Goal: Task Accomplishment & Management: Manage account settings

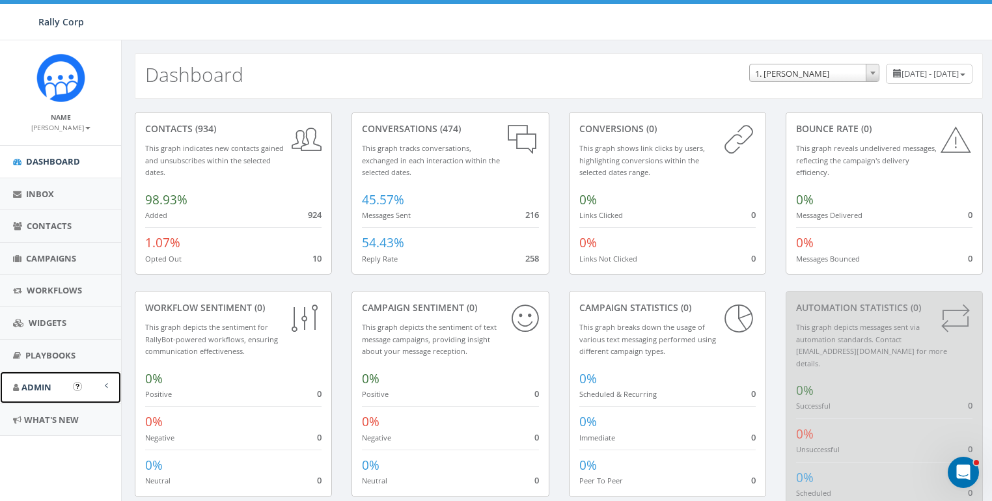
click at [36, 384] on span "Admin" at bounding box center [36, 388] width 30 height 12
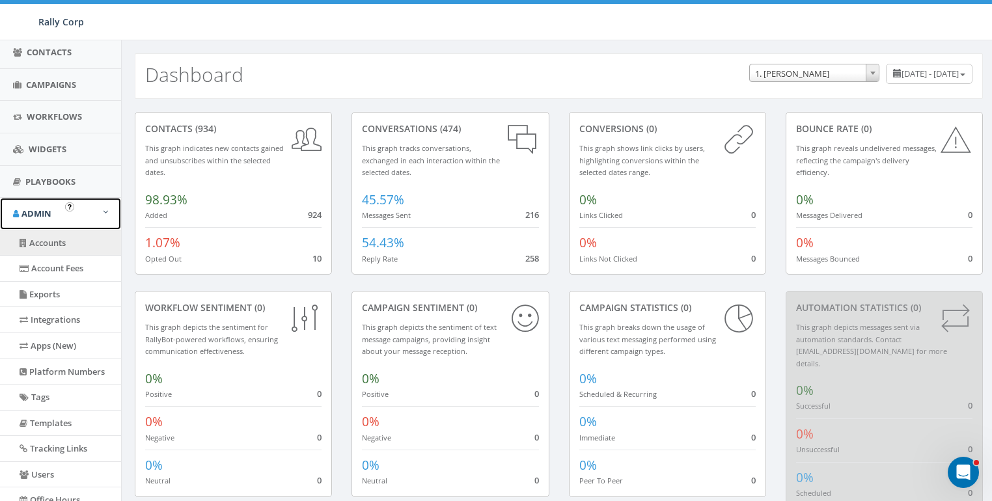
scroll to position [179, 0]
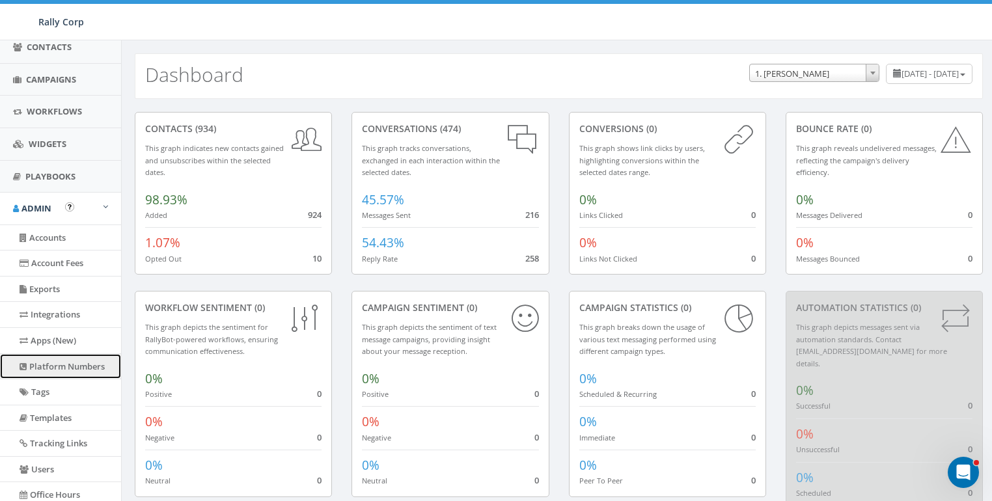
click at [43, 354] on link "Platform Numbers" at bounding box center [60, 366] width 121 height 25
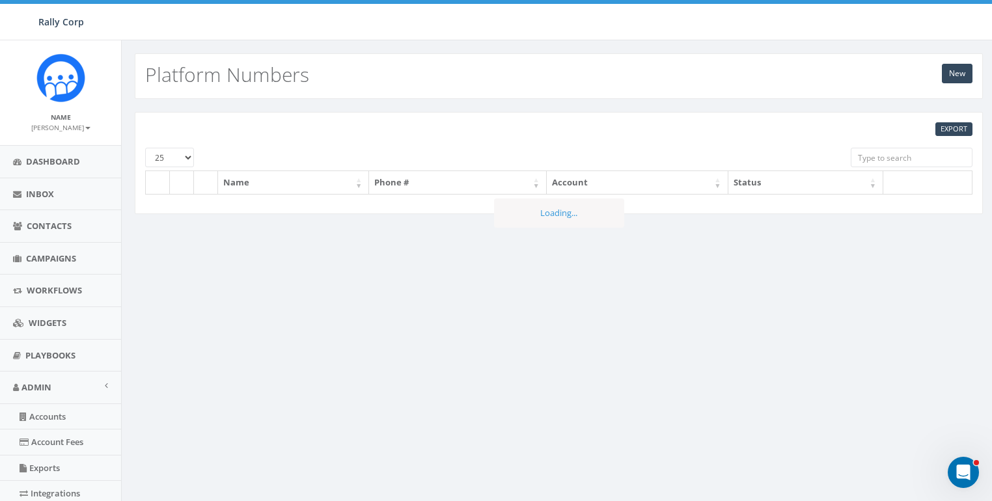
click at [876, 152] on input "search" at bounding box center [912, 158] width 122 height 20
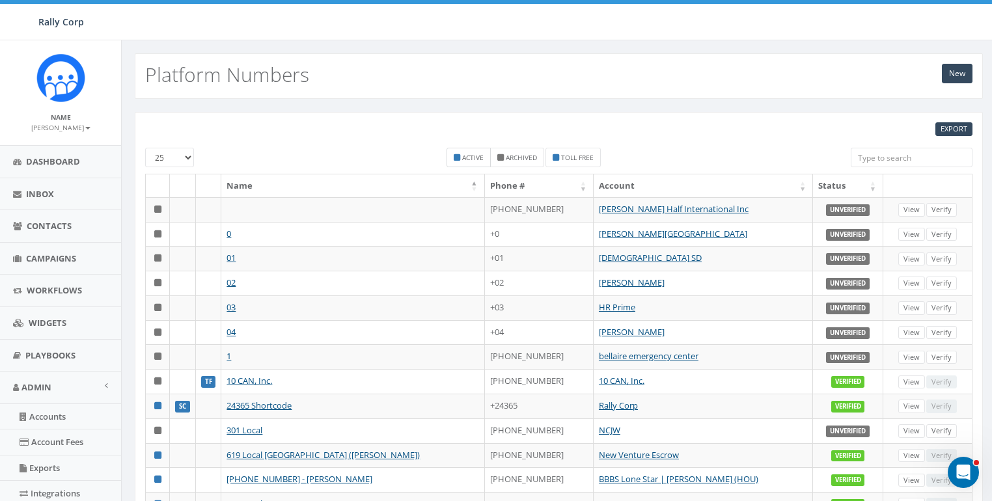
click at [464, 160] on small "Active" at bounding box center [472, 157] width 21 height 9
checkbox input "true"
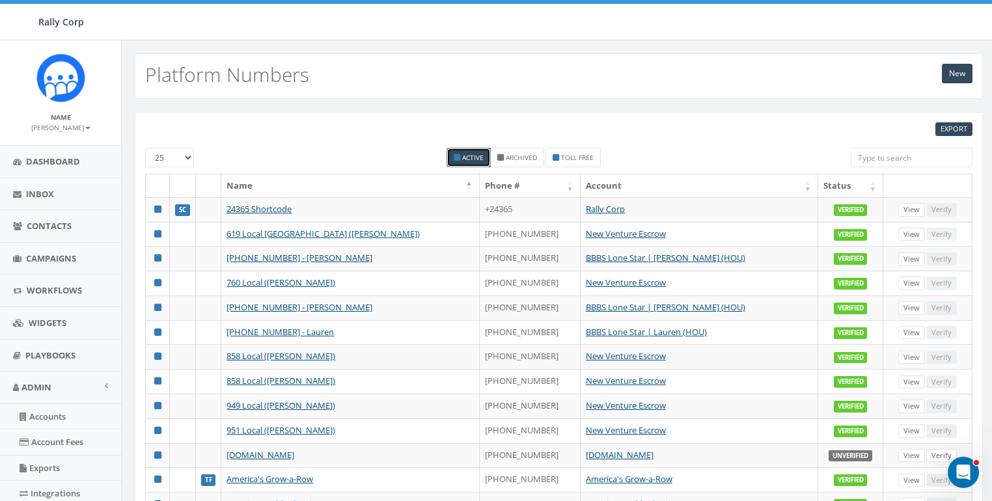
click at [827, 184] on th "Status" at bounding box center [850, 185] width 65 height 23
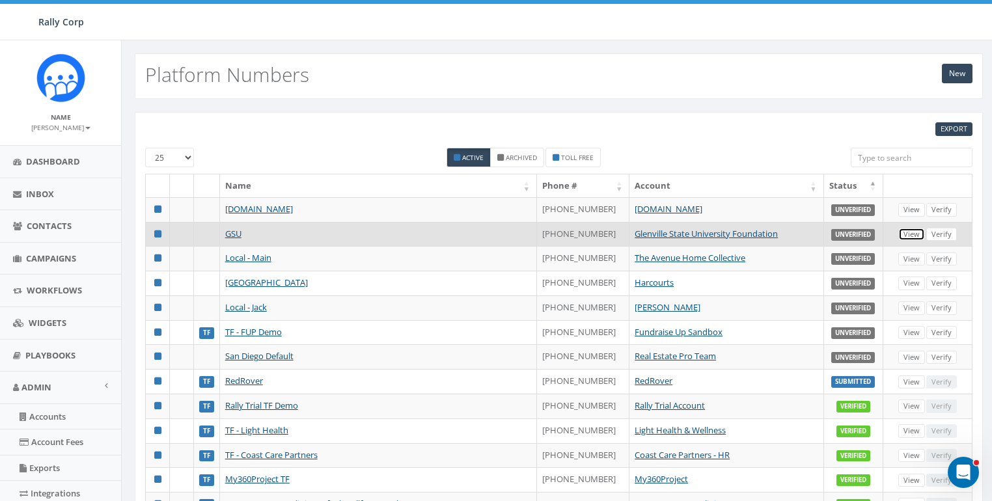
click at [908, 233] on link "View" at bounding box center [911, 235] width 27 height 14
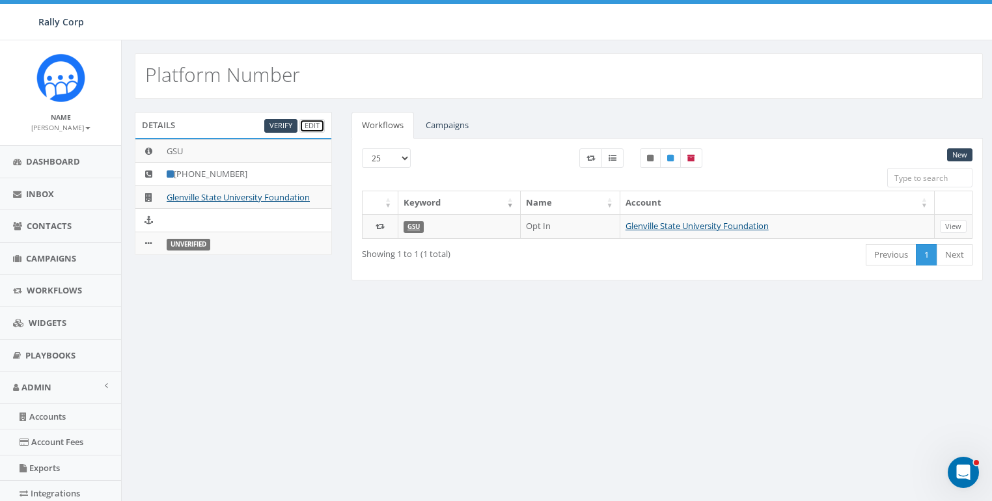
click at [312, 124] on link "Edit" at bounding box center [311, 126] width 25 height 14
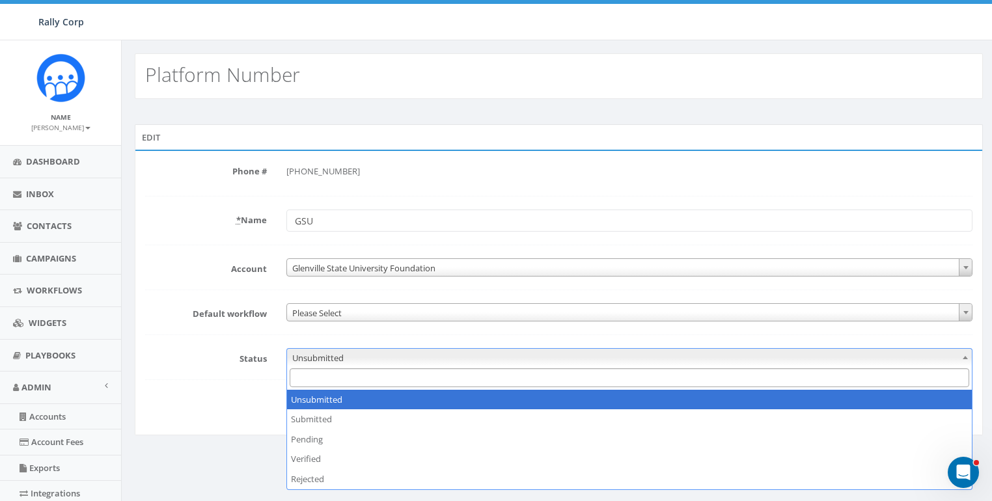
click at [324, 354] on span "Unsubmitted" at bounding box center [630, 358] width 686 height 18
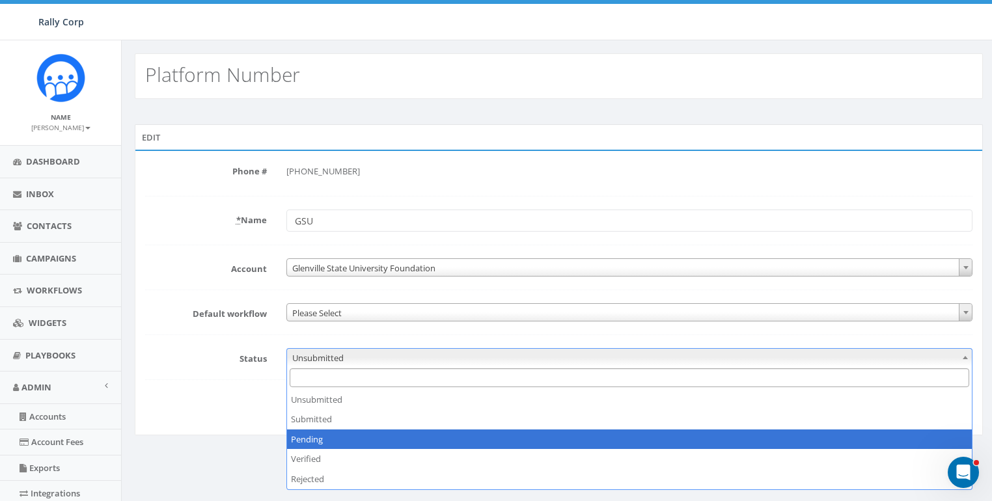
select select "2"
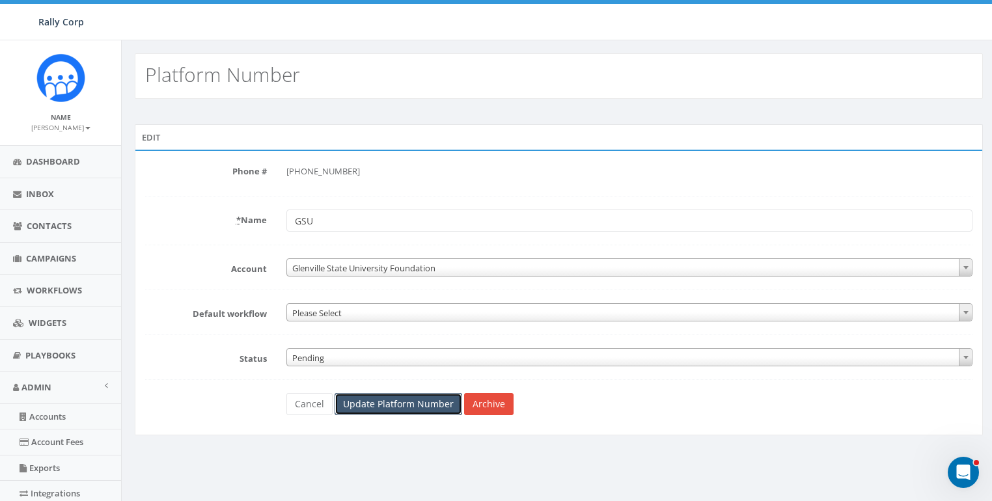
click at [383, 405] on input "Update Platform Number" at bounding box center [399, 404] width 128 height 22
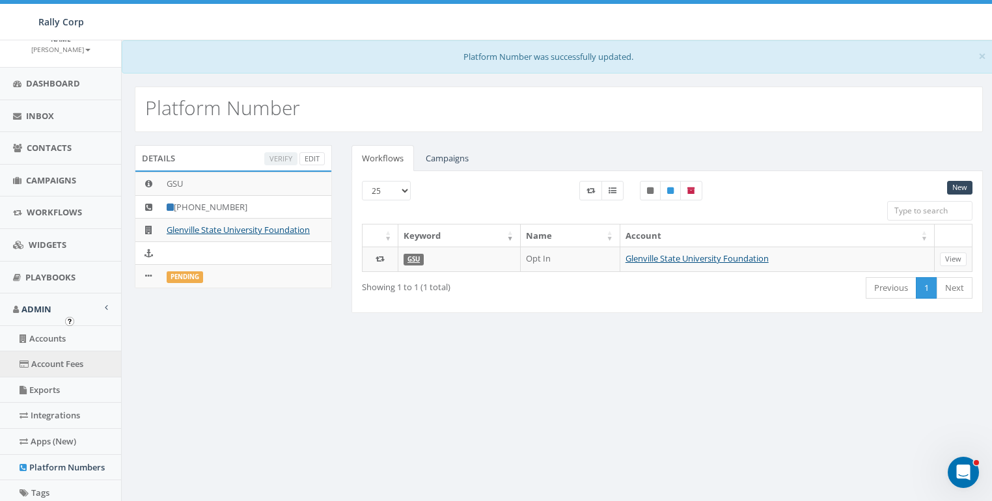
scroll to position [130, 0]
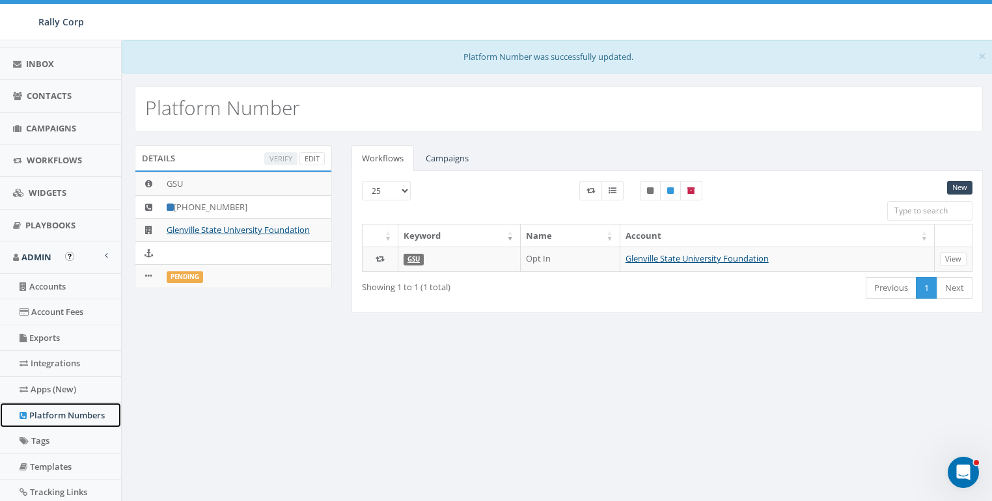
click at [57, 414] on link "Platform Numbers" at bounding box center [60, 415] width 121 height 25
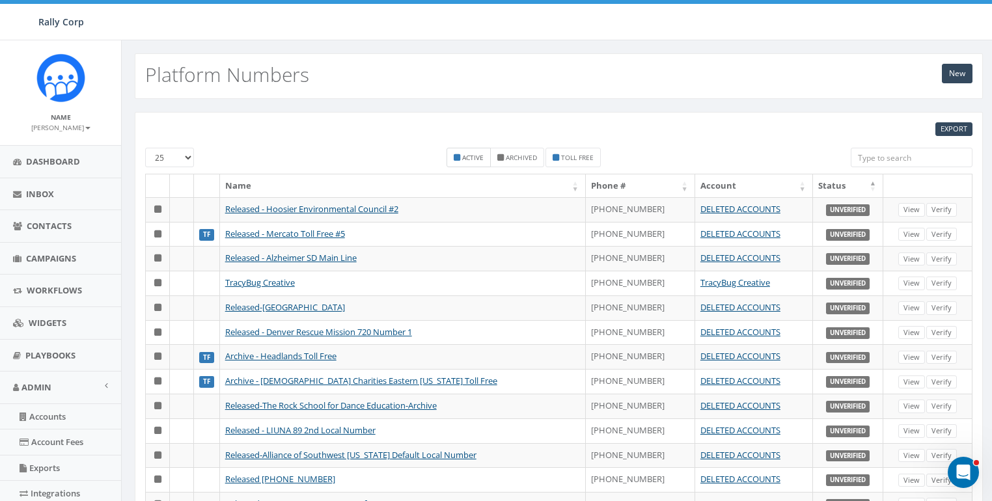
click at [458, 151] on label "Active" at bounding box center [469, 158] width 44 height 20
checkbox input "true"
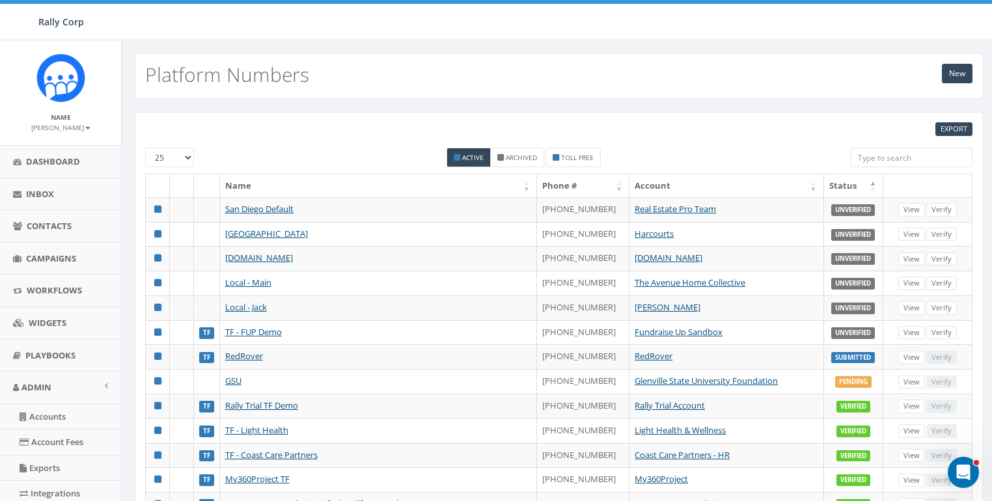
click at [839, 181] on th "Status" at bounding box center [853, 185] width 59 height 23
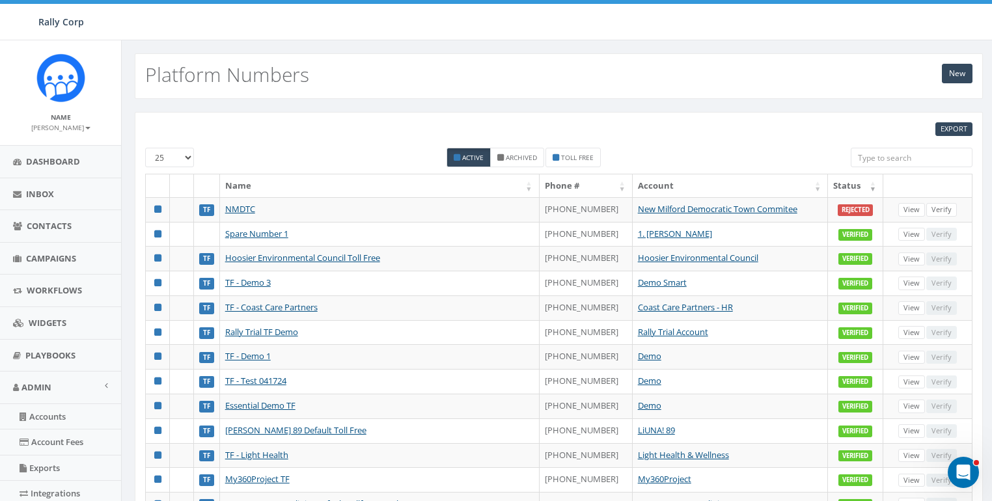
click at [839, 181] on th "Status" at bounding box center [855, 185] width 55 height 23
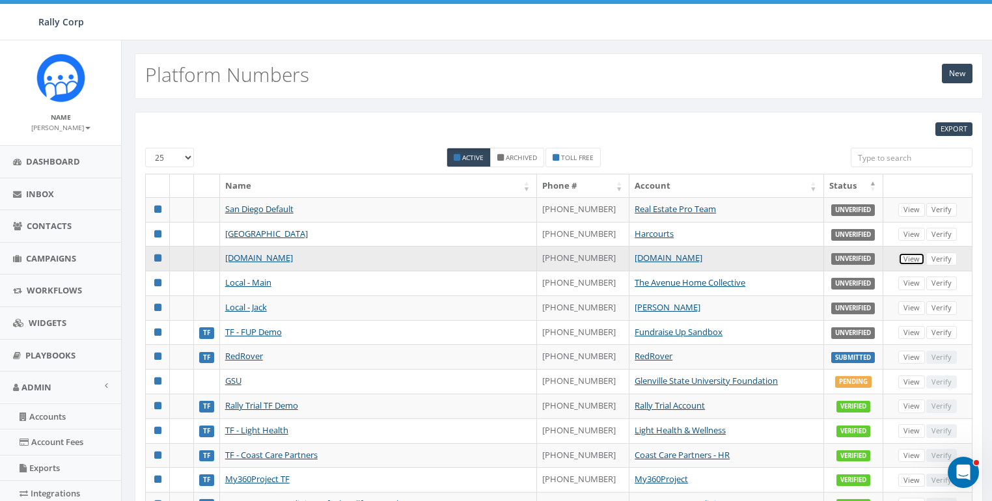
click at [920, 258] on link "View" at bounding box center [911, 260] width 27 height 14
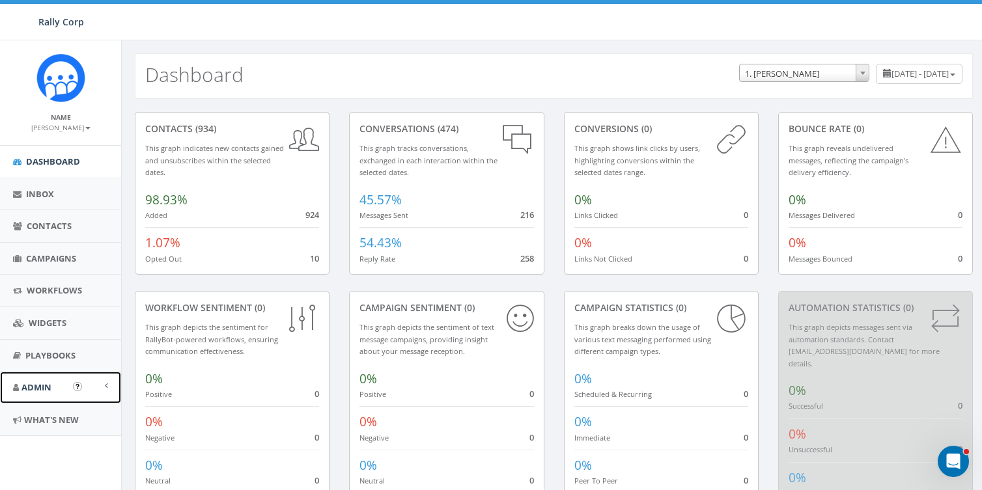
click at [34, 383] on span "Admin" at bounding box center [36, 388] width 30 height 12
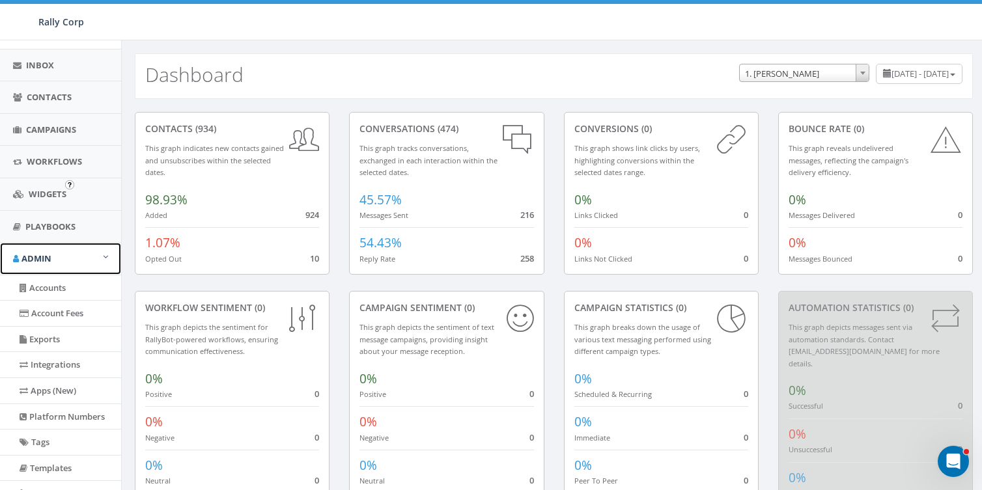
scroll to position [288, 0]
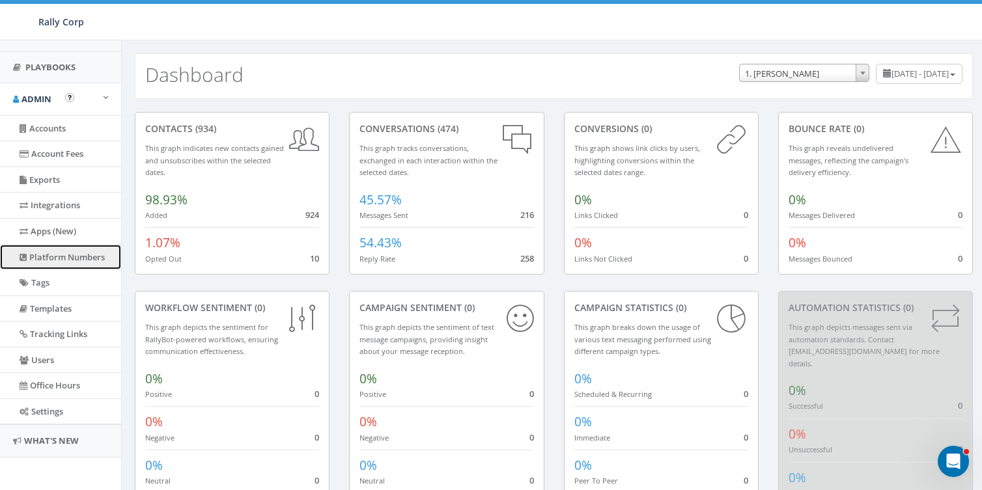
click at [61, 257] on link "Platform Numbers" at bounding box center [60, 257] width 121 height 25
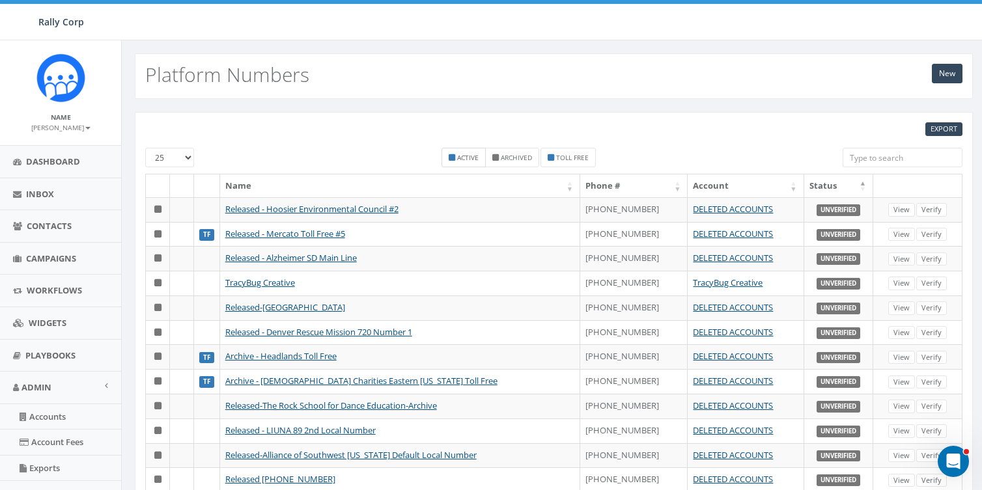
click at [462, 156] on small "Active" at bounding box center [467, 157] width 21 height 9
checkbox input "true"
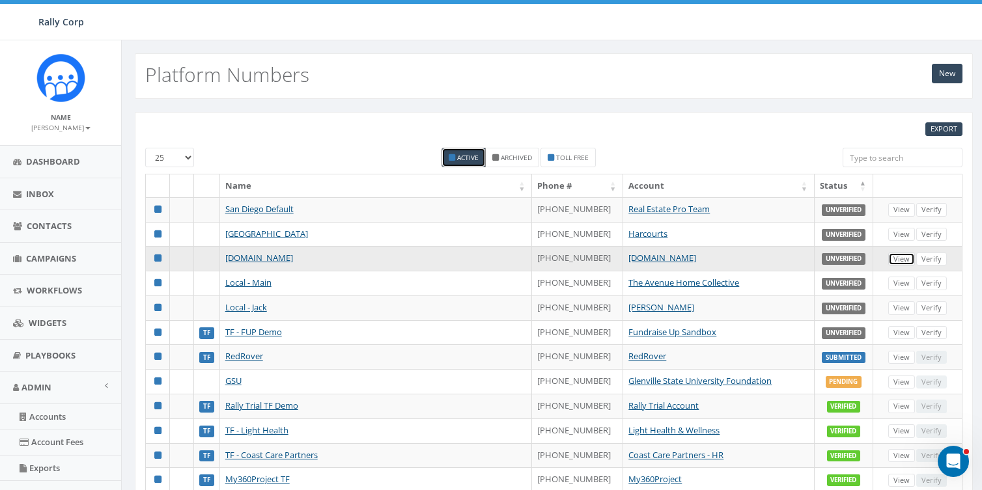
click at [889, 260] on link "View" at bounding box center [901, 260] width 27 height 14
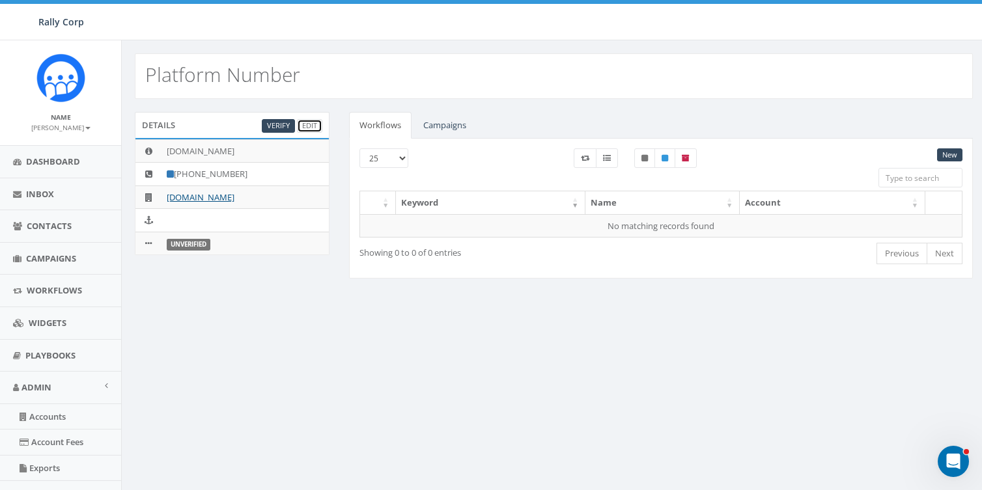
click at [305, 126] on link "Edit" at bounding box center [309, 126] width 25 height 14
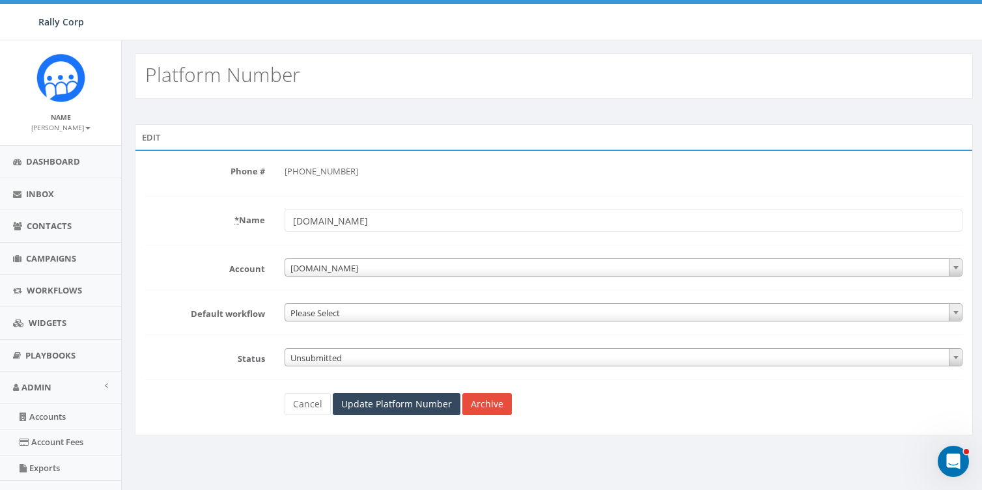
click at [330, 357] on span "Unsubmitted" at bounding box center [623, 358] width 676 height 18
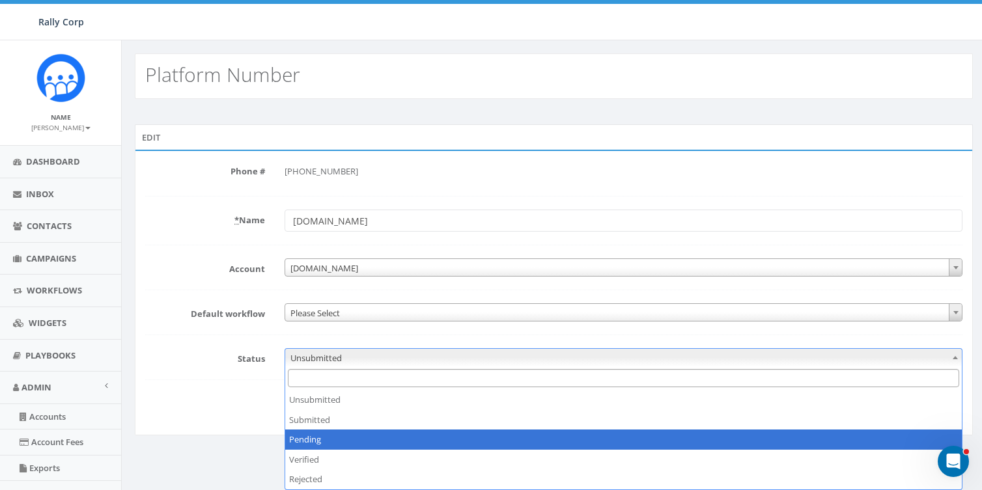
select select "2"
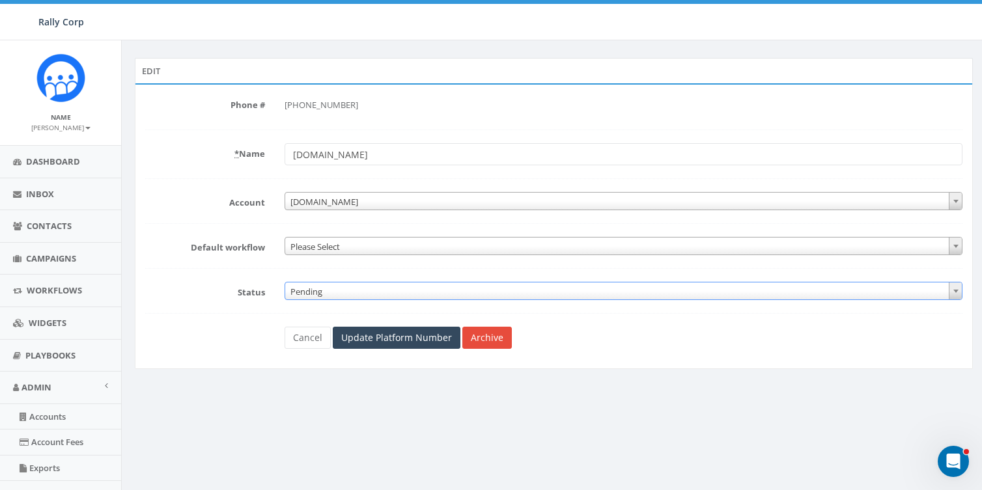
scroll to position [66, 0]
click at [385, 346] on input "Update Platform Number" at bounding box center [397, 338] width 128 height 22
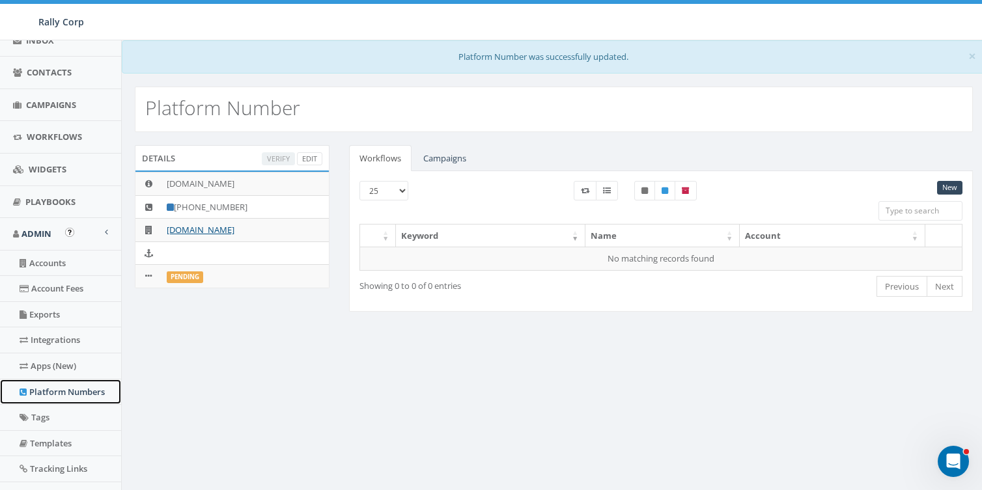
scroll to position [154, 0]
click at [55, 388] on link "Platform Numbers" at bounding box center [60, 392] width 121 height 25
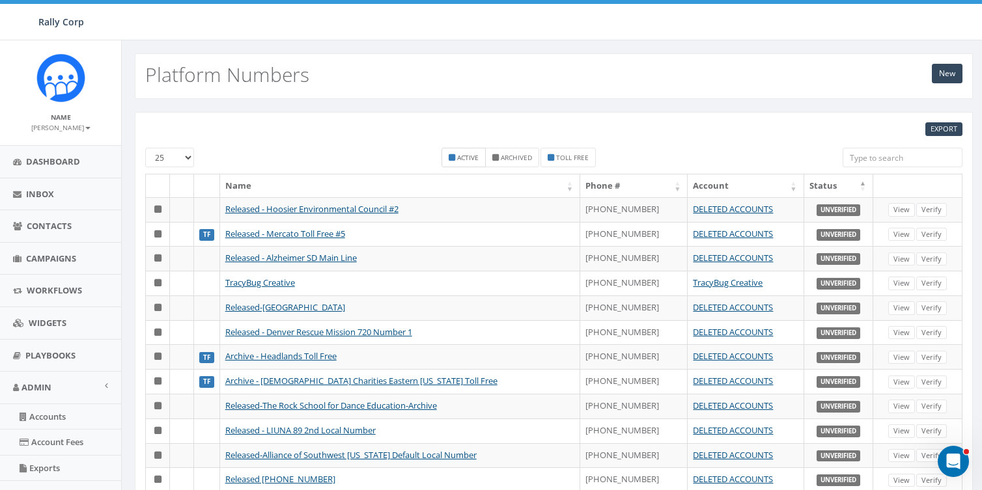
click at [468, 161] on small "Active" at bounding box center [467, 157] width 21 height 9
checkbox input "true"
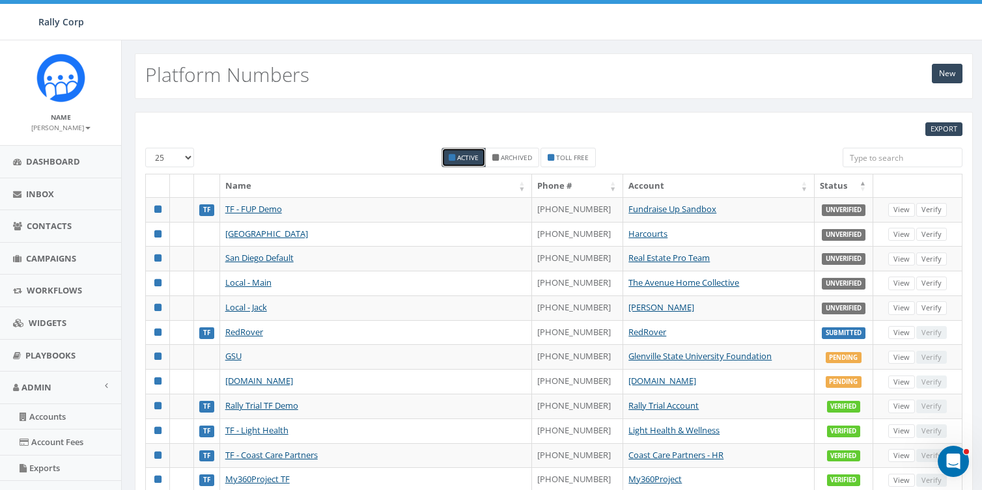
click at [832, 180] on th "Status" at bounding box center [843, 185] width 59 height 23
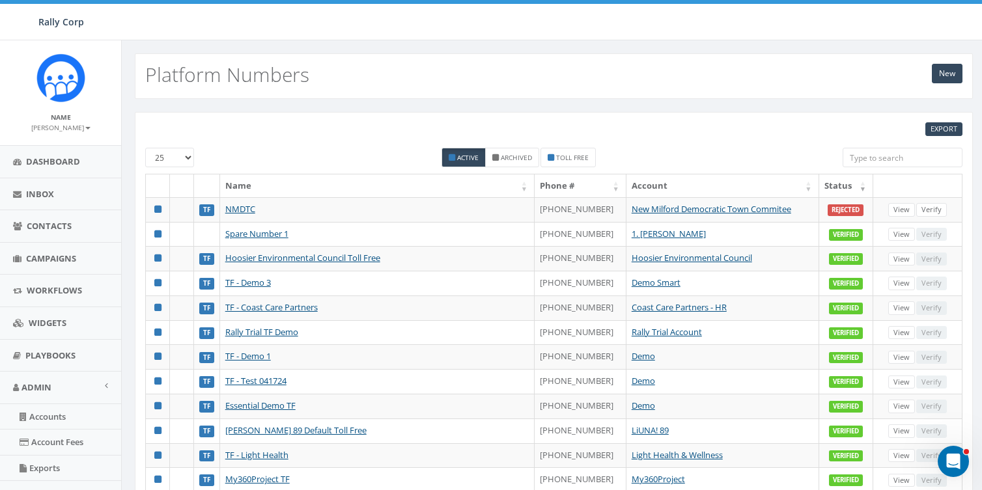
click at [832, 180] on th "Status" at bounding box center [846, 185] width 54 height 23
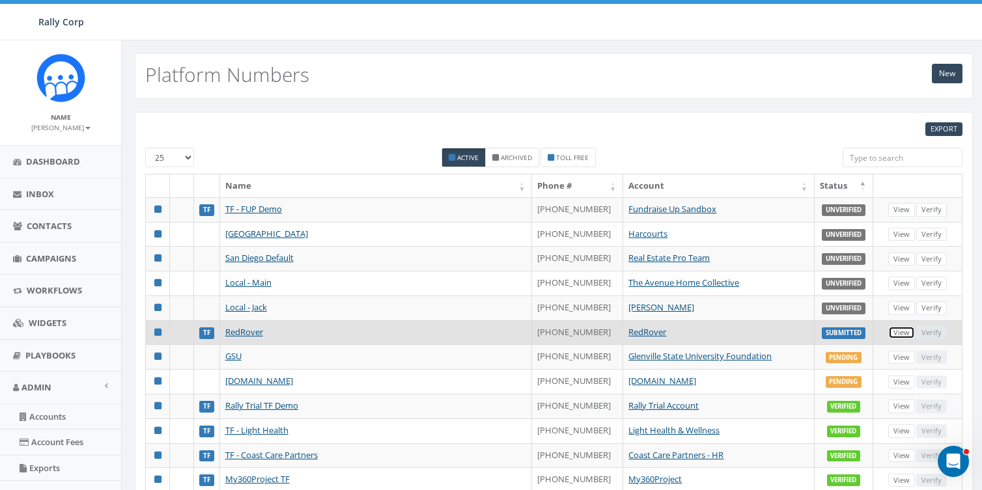
click at [905, 331] on link "View" at bounding box center [901, 333] width 27 height 14
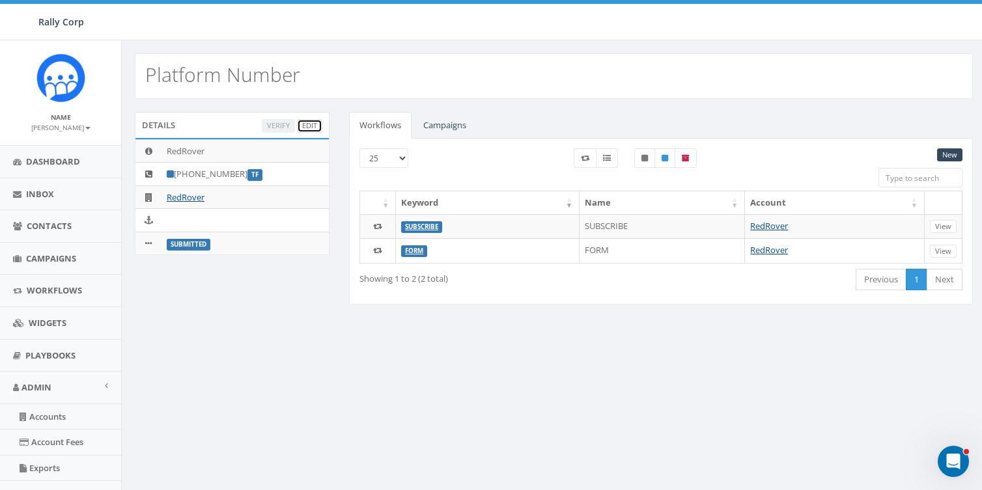
click at [312, 125] on link "Edit" at bounding box center [309, 126] width 25 height 14
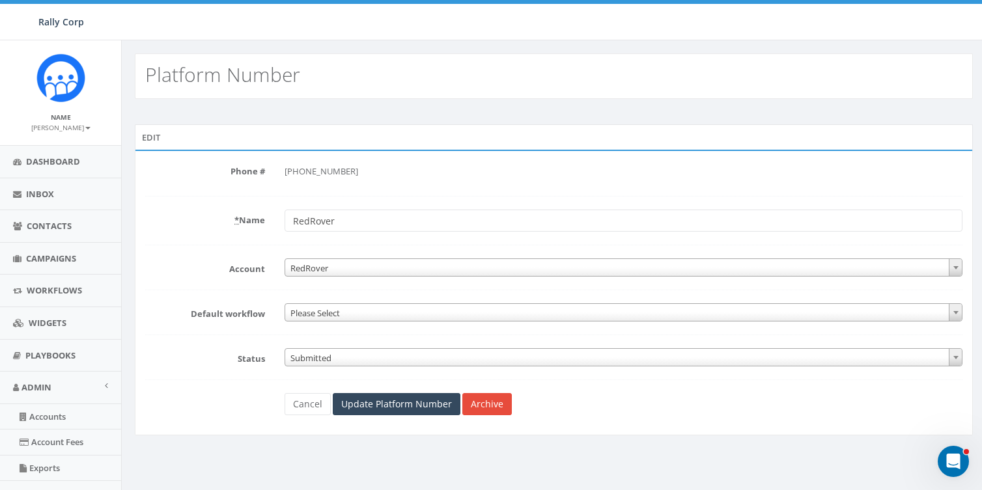
click at [327, 350] on span "Submitted" at bounding box center [623, 358] width 676 height 18
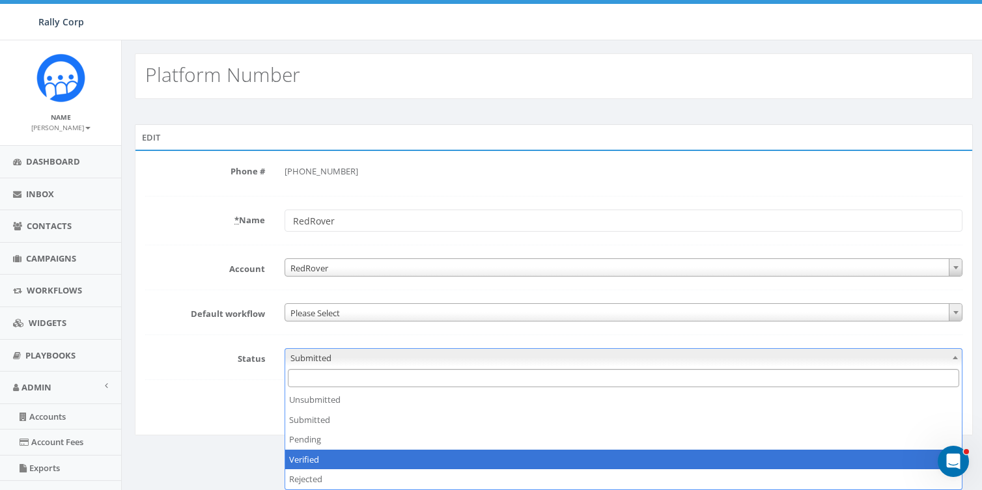
select select "3"
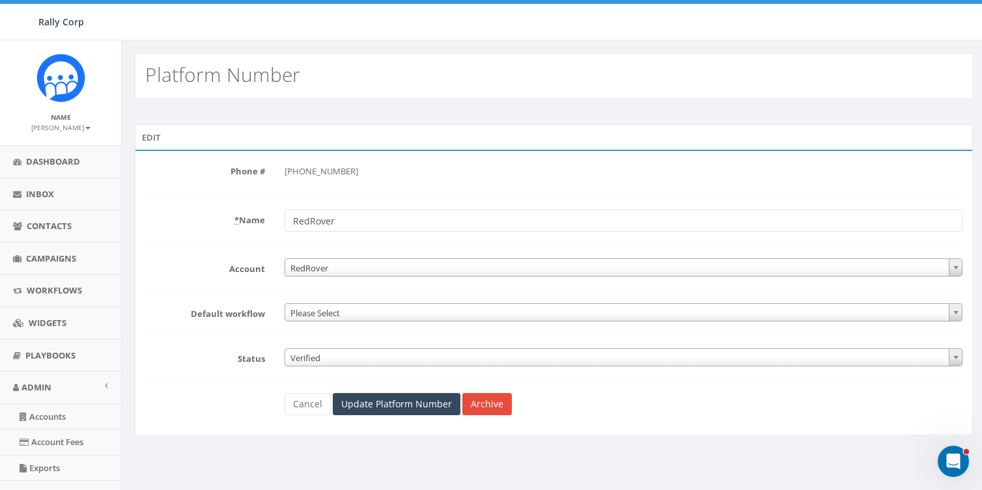
drag, startPoint x: 381, startPoint y: 167, endPoint x: 297, endPoint y: 174, distance: 84.3
click at [297, 174] on div "[PHONE_NUMBER]" at bounding box center [623, 172] width 678 height 22
copy div "[PHONE_NUMBER]"
click at [368, 411] on input "Update Platform Number" at bounding box center [397, 404] width 128 height 22
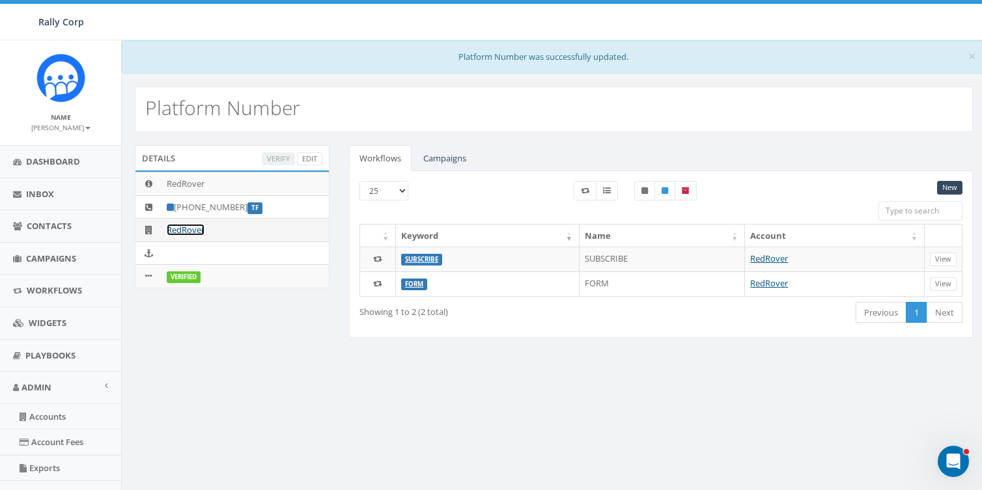
click at [193, 230] on link "RedRover" at bounding box center [186, 230] width 38 height 12
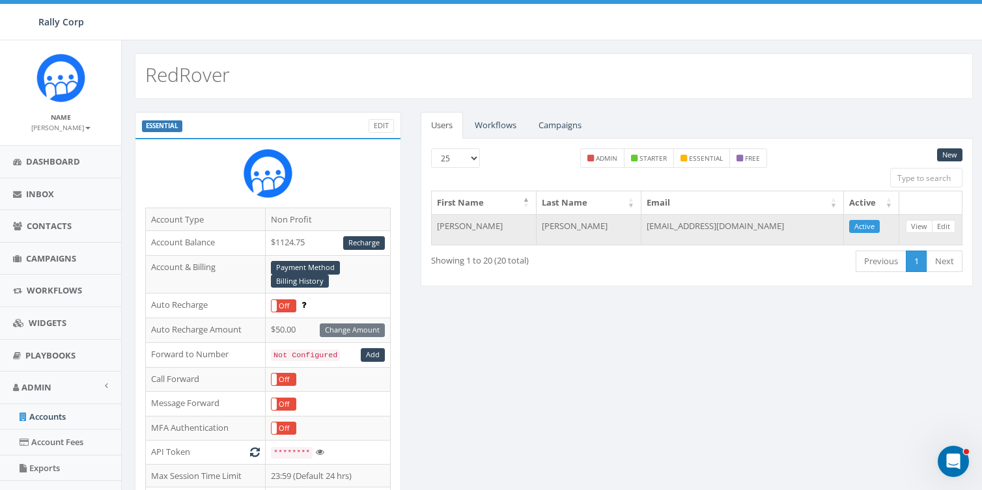
click at [708, 223] on td "[EMAIL_ADDRESS][DOMAIN_NAME]" at bounding box center [742, 229] width 202 height 31
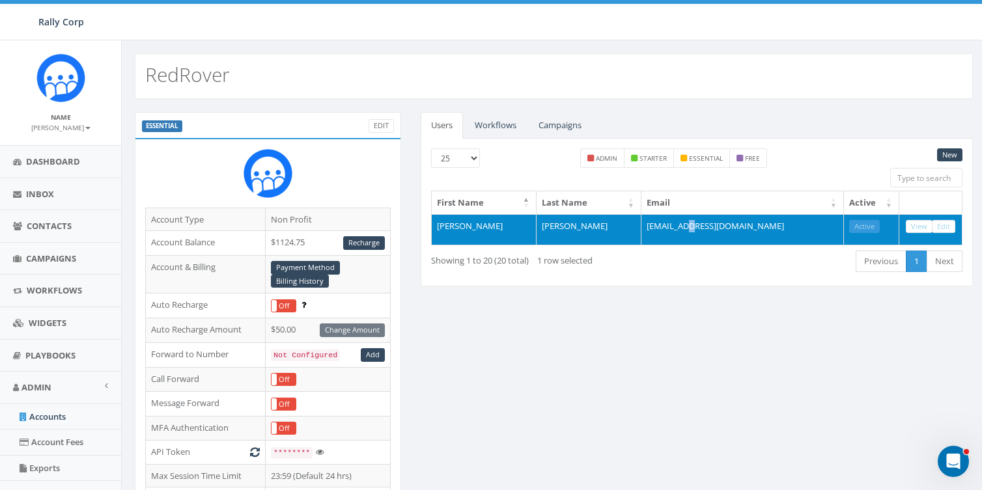
click at [708, 223] on td "[EMAIL_ADDRESS][DOMAIN_NAME]" at bounding box center [742, 229] width 202 height 31
click at [708, 223] on td "ebialecki@redrover.org" at bounding box center [742, 229] width 202 height 31
copy table "First Name Last Name Email Active Erin Bialecki"
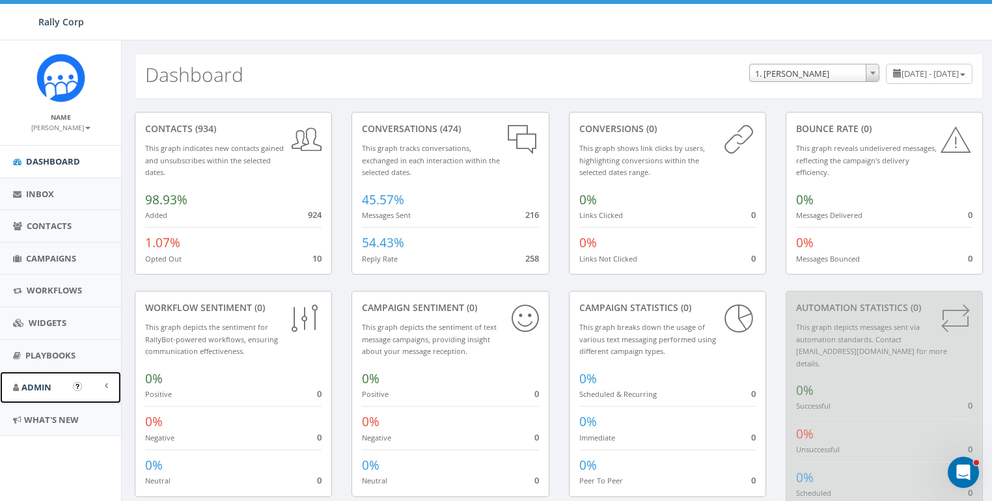
click at [36, 387] on span "Admin" at bounding box center [36, 388] width 30 height 12
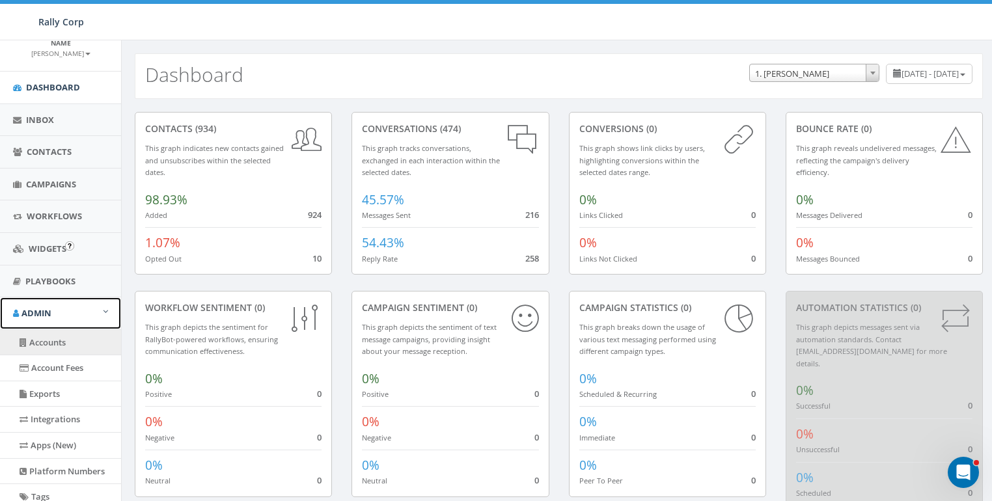
scroll to position [189, 0]
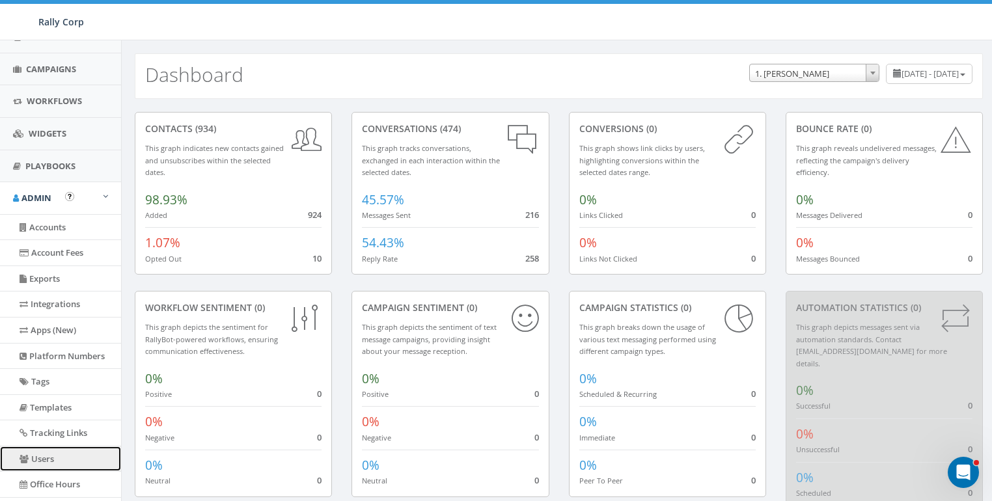
click at [41, 464] on link "Users" at bounding box center [60, 459] width 121 height 25
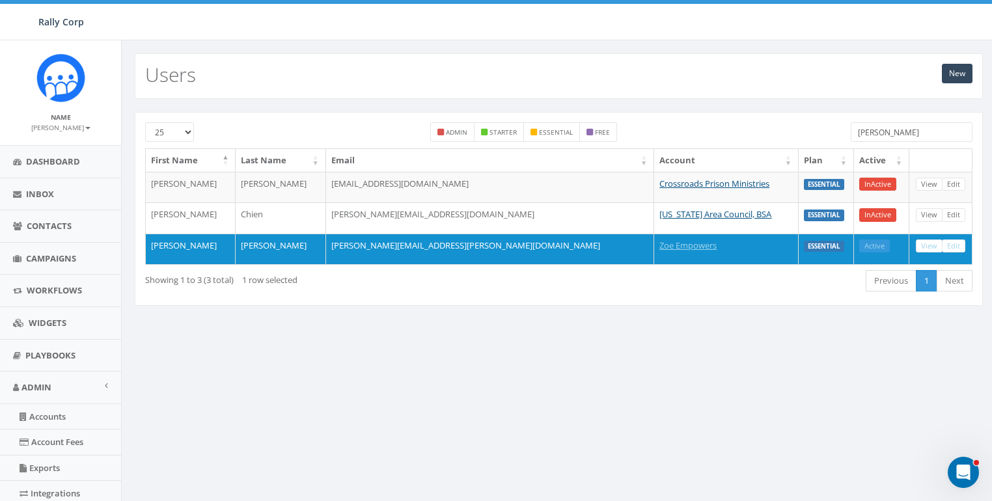
click at [888, 124] on input "wendy" at bounding box center [912, 132] width 122 height 20
paste input "[EMAIL_ADDRESS][DOMAIN_NAME]"
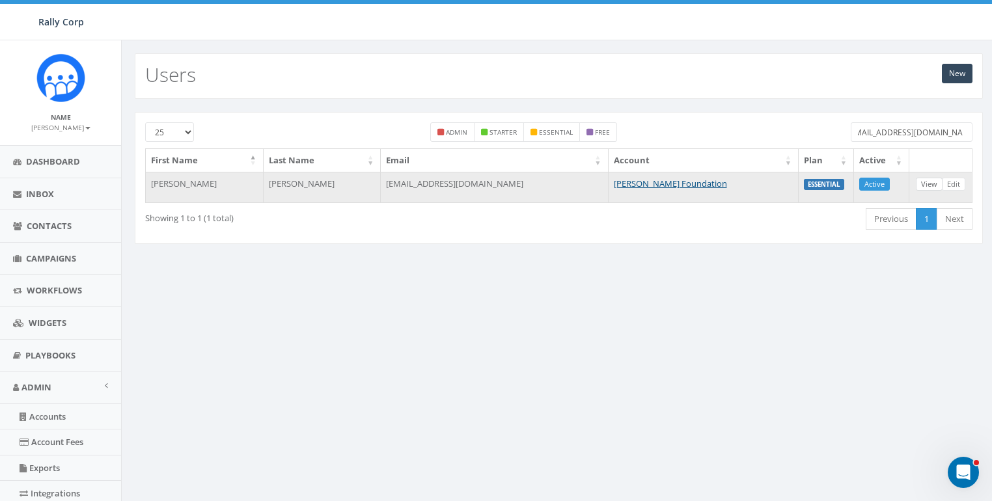
type input "[EMAIL_ADDRESS][DOMAIN_NAME]"
click at [926, 180] on link "View" at bounding box center [929, 185] width 27 height 14
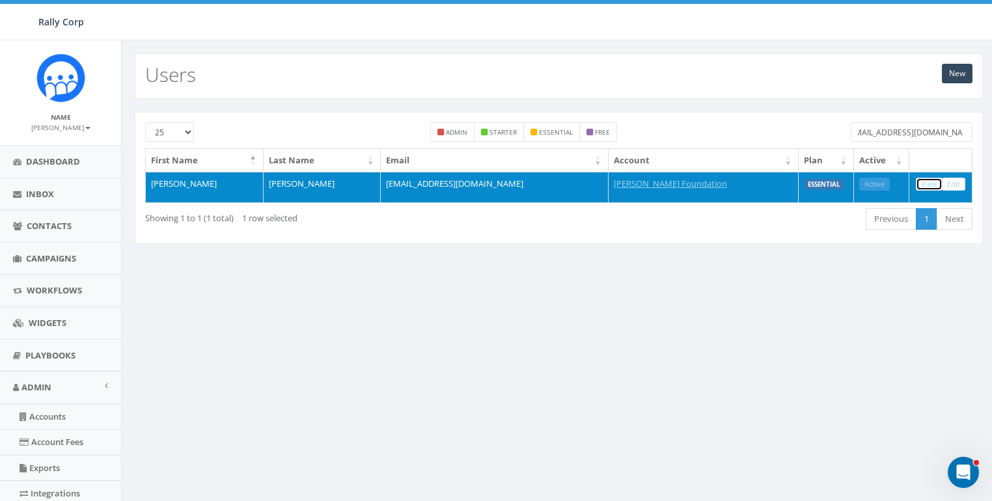
scroll to position [0, 0]
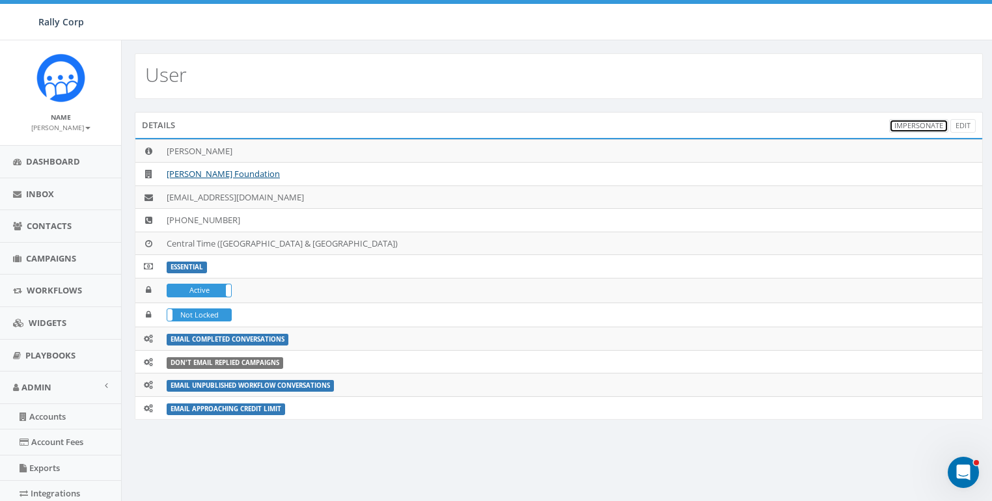
click at [926, 120] on link "Impersonate" at bounding box center [918, 126] width 59 height 14
